Goal: Information Seeking & Learning: Learn about a topic

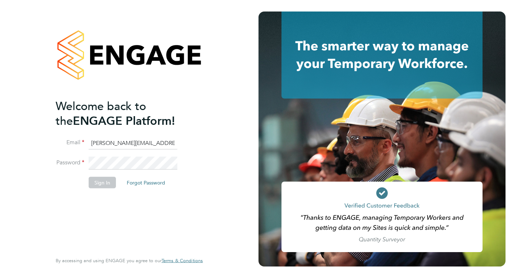
type input "pallvi.raghvani@ncclondon.ac.uk"
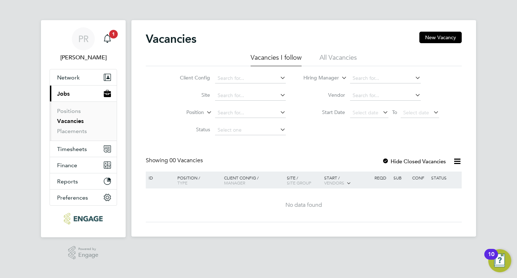
drag, startPoint x: 329, startPoint y: 56, endPoint x: 333, endPoint y: 55, distance: 4.0
click at [330, 56] on li "All Vacancies" at bounding box center [338, 59] width 37 height 13
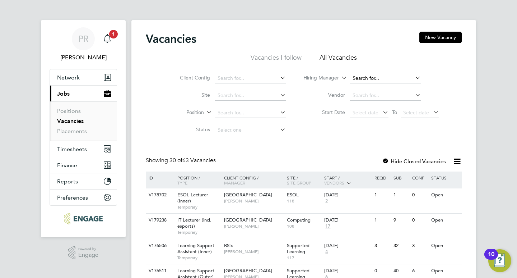
click at [362, 81] on input at bounding box center [385, 78] width 71 height 10
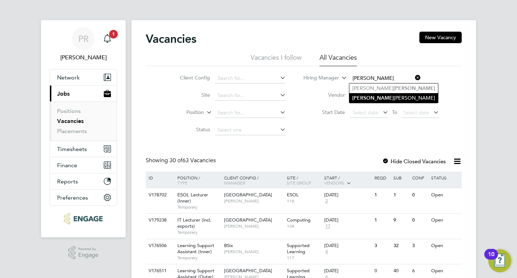
click at [383, 98] on li "Nathan Morris" at bounding box center [394, 98] width 89 height 10
type input "[PERSON_NAME]"
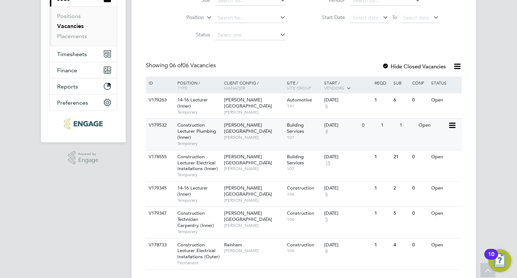
scroll to position [112, 0]
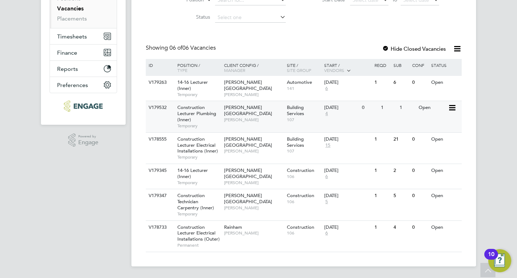
click at [294, 110] on span "Building Services" at bounding box center [295, 110] width 17 height 12
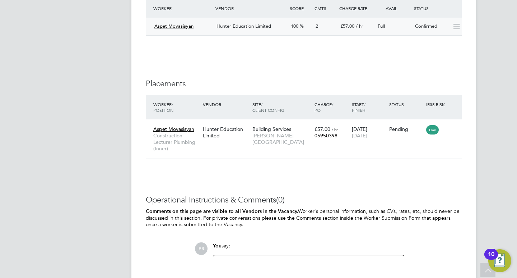
scroll to position [1424, 0]
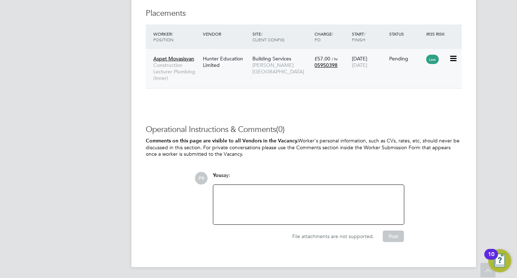
click at [260, 68] on span "[PERSON_NAME][GEOGRAPHIC_DATA]" at bounding box center [282, 68] width 59 height 13
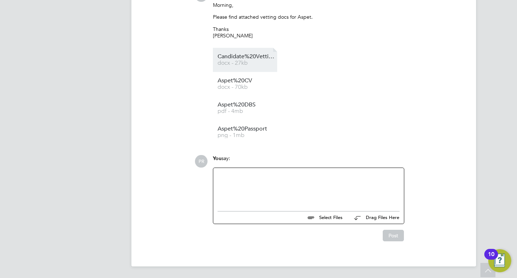
click at [235, 55] on span "Candidate%20Vetting%20Form%20Aspet%20Movasisyan" at bounding box center [246, 56] width 57 height 5
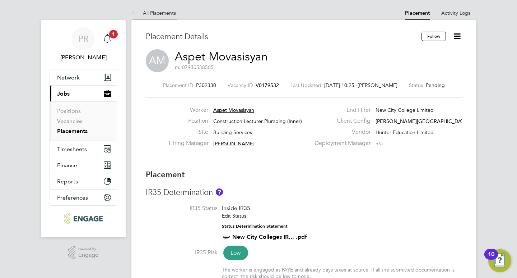
drag, startPoint x: 155, startPoint y: 11, endPoint x: 149, endPoint y: 8, distance: 6.2
click at [155, 11] on link "All Placements" at bounding box center [154, 13] width 45 height 6
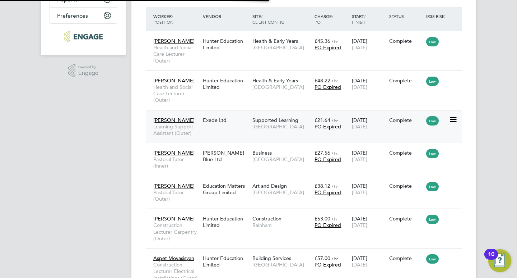
scroll to position [4, 4]
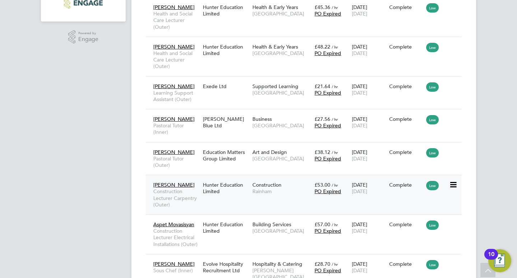
drag, startPoint x: 239, startPoint y: 212, endPoint x: 227, endPoint y: 213, distance: 11.9
drag, startPoint x: 227, startPoint y: 212, endPoint x: 506, endPoint y: 201, distance: 279.5
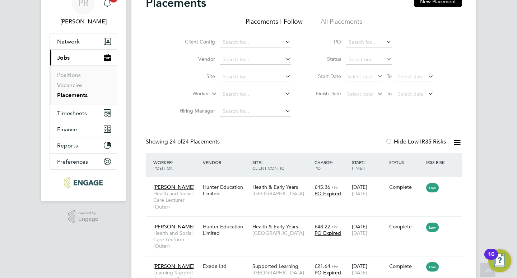
click at [350, 20] on li "All Placements" at bounding box center [342, 23] width 42 height 13
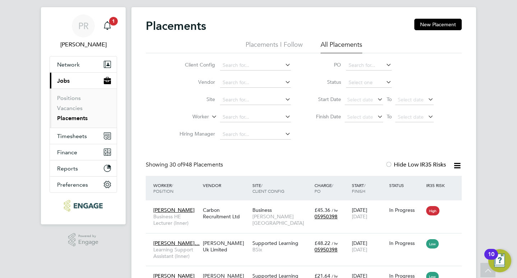
scroll to position [0, 0]
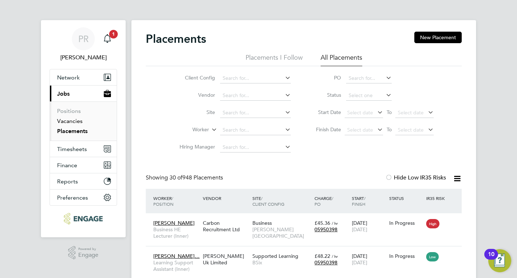
click at [77, 121] on link "Vacancies" at bounding box center [70, 121] width 26 height 7
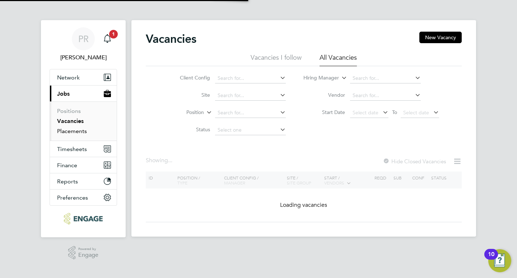
click at [68, 133] on link "Placements" at bounding box center [72, 131] width 30 height 7
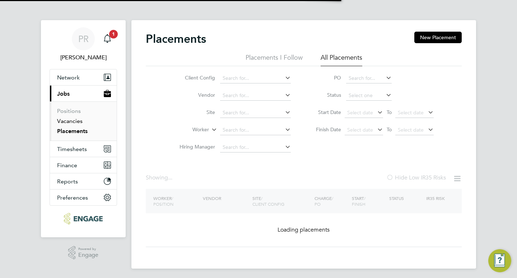
click at [72, 120] on link "Vacancies" at bounding box center [70, 121] width 26 height 7
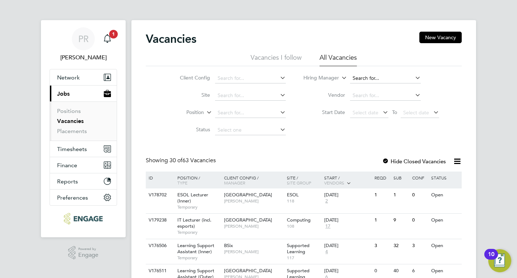
click at [375, 79] on input at bounding box center [385, 78] width 71 height 10
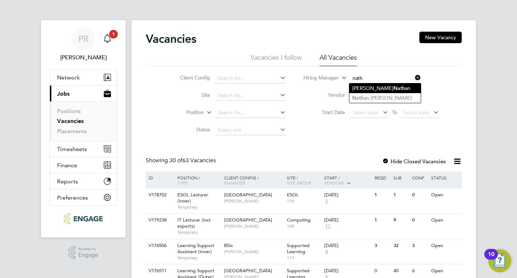
type input "nath"
click at [382, 92] on ul "Jill Nath an Nath an Morris" at bounding box center [385, 93] width 72 height 20
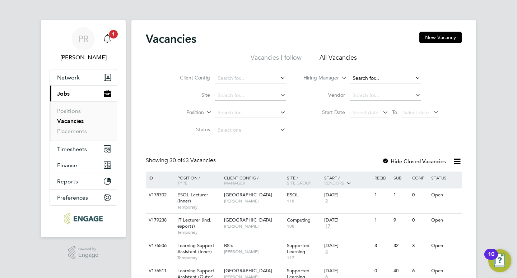
click at [382, 77] on input at bounding box center [385, 78] width 71 height 10
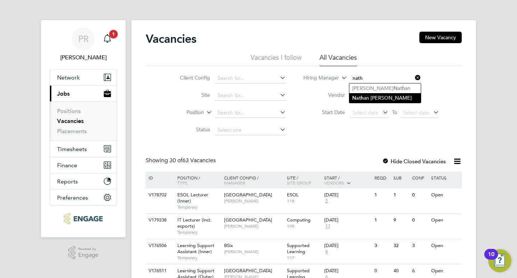
drag, startPoint x: 379, startPoint y: 93, endPoint x: 387, endPoint y: 96, distance: 8.3
click at [379, 93] on li "Nath an Morris" at bounding box center [386, 98] width 72 height 10
type input "[PERSON_NAME]"
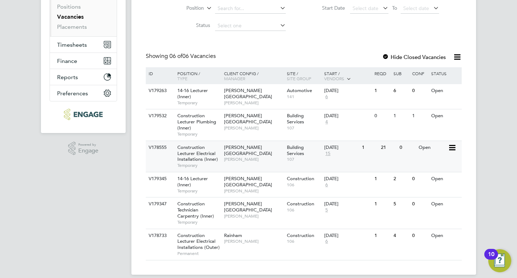
scroll to position [108, 0]
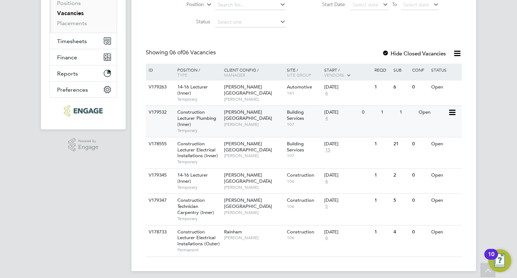
click at [223, 120] on div "Hackney Campus Nathan Morris" at bounding box center [253, 118] width 63 height 25
click at [233, 114] on span "[PERSON_NAME][GEOGRAPHIC_DATA]" at bounding box center [248, 115] width 48 height 12
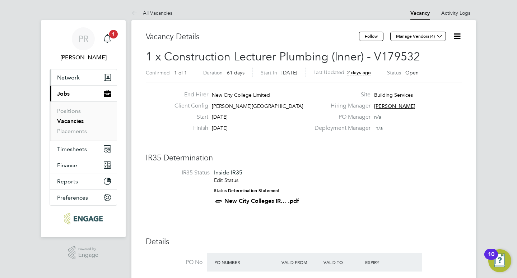
click at [67, 72] on button "Network" at bounding box center [83, 77] width 67 height 16
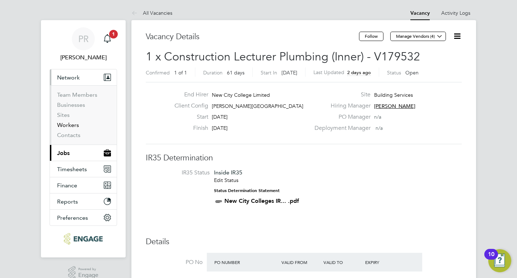
click at [74, 125] on link "Workers" at bounding box center [68, 124] width 22 height 7
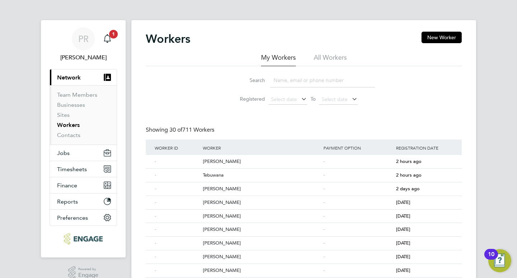
click at [328, 54] on li "All Workers" at bounding box center [330, 59] width 33 height 13
click at [301, 81] on input at bounding box center [322, 80] width 105 height 14
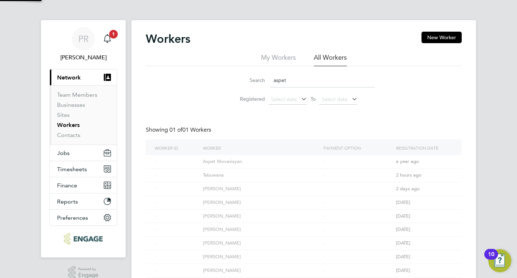
type input "aspet"
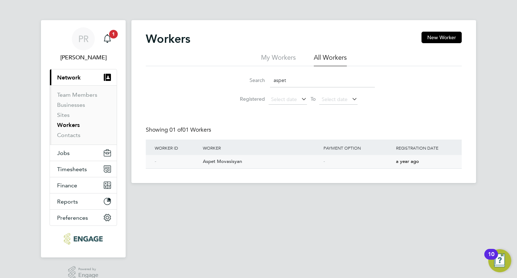
click at [233, 160] on div "Aspet Movasisyan" at bounding box center [261, 161] width 121 height 13
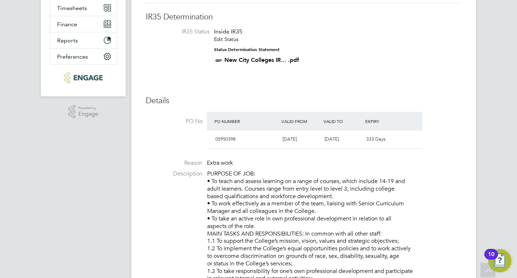
scroll to position [106, 0]
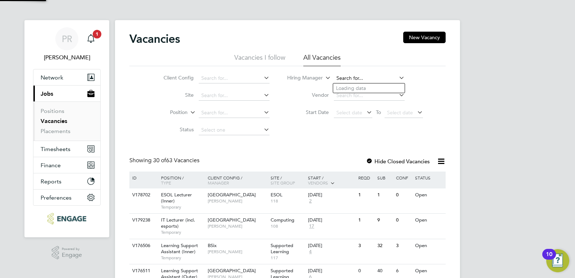
click at [373, 75] on input at bounding box center [369, 78] width 71 height 10
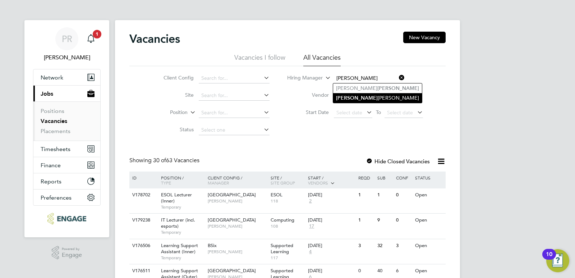
click at [353, 99] on b "Nathan" at bounding box center [357, 98] width 42 height 6
type input "[PERSON_NAME]"
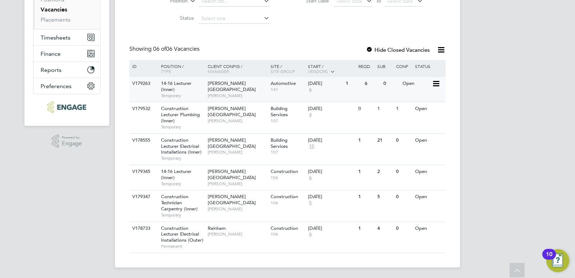
scroll to position [112, 0]
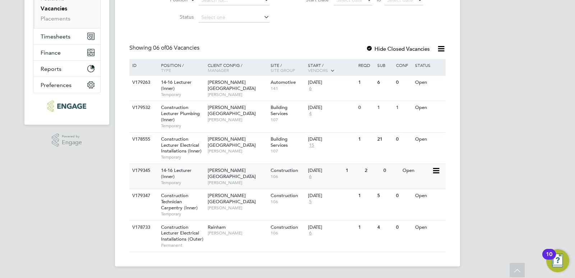
click at [220, 168] on span "[PERSON_NAME][GEOGRAPHIC_DATA]" at bounding box center [232, 173] width 48 height 12
click at [241, 169] on span "[PERSON_NAME][GEOGRAPHIC_DATA]" at bounding box center [232, 173] width 48 height 12
click at [222, 205] on span "[PERSON_NAME]" at bounding box center [237, 208] width 59 height 6
